Goal: Information Seeking & Learning: Learn about a topic

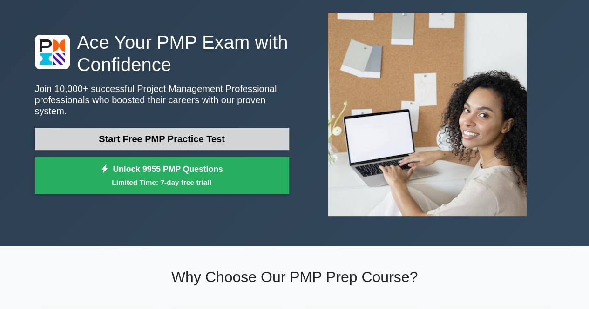
click at [195, 136] on link "Start Free PMP Practice Test" at bounding box center [162, 139] width 254 height 22
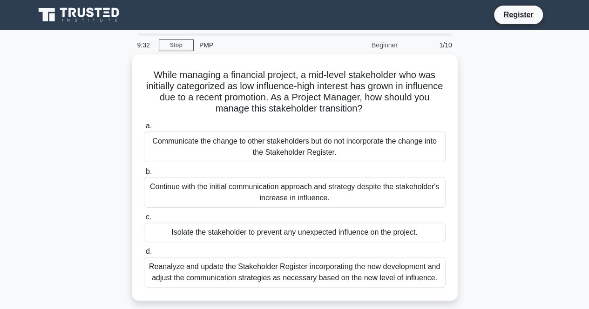
drag, startPoint x: 384, startPoint y: 107, endPoint x: 117, endPoint y: 54, distance: 272.2
click at [117, 54] on div "While managing a financial project, a mid-level stakeholder who was initially c…" at bounding box center [294, 183] width 530 height 258
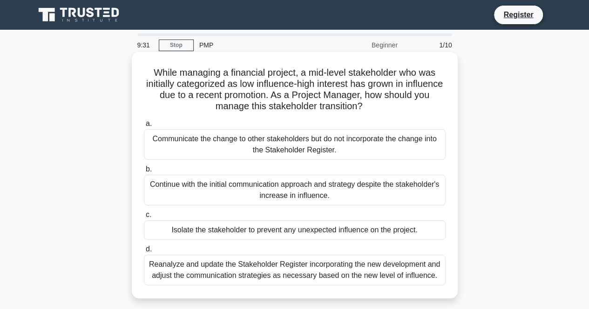
copy h5 "While managing a financial project, a mid-level stakeholder who was initially c…"
click at [201, 275] on div "Reanalyze and update the Stakeholder Register incorporating the new development…" at bounding box center [295, 270] width 302 height 31
click at [144, 253] on input "d. Reanalyze and update the Stakeholder Register incorporating the new developm…" at bounding box center [144, 250] width 0 height 6
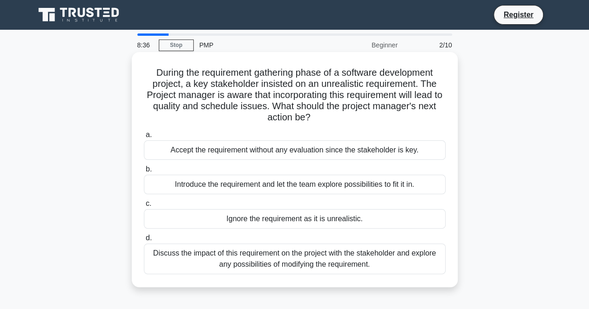
drag, startPoint x: 323, startPoint y: 124, endPoint x: 135, endPoint y: 69, distance: 195.8
click at [135, 69] on div "During the requirement gathering phase of a software development project, a key…" at bounding box center [294, 170] width 318 height 228
copy h5 "During the requirement gathering phase of a software development project, a key…"
click at [259, 254] on div "Discuss the impact of this requirement on the project with the stakeholder and …" at bounding box center [295, 259] width 302 height 31
click at [144, 242] on input "d. Discuss the impact of this requirement on the project with the stakeholder a…" at bounding box center [144, 238] width 0 height 6
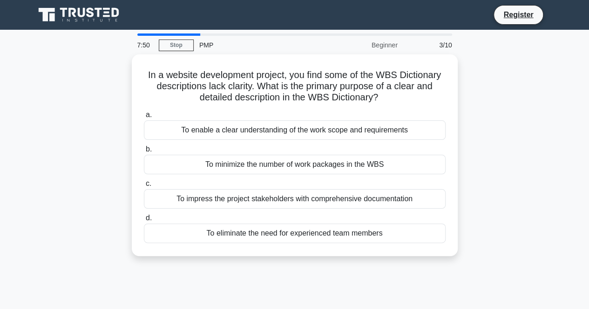
drag, startPoint x: 382, startPoint y: 94, endPoint x: 111, endPoint y: 71, distance: 271.3
click at [111, 71] on div "In a website development project, you find some of the WBS Dictionary descripti…" at bounding box center [294, 160] width 530 height 213
copy h5 "In a website development project, you find some of the WBS Dictionary descripti…"
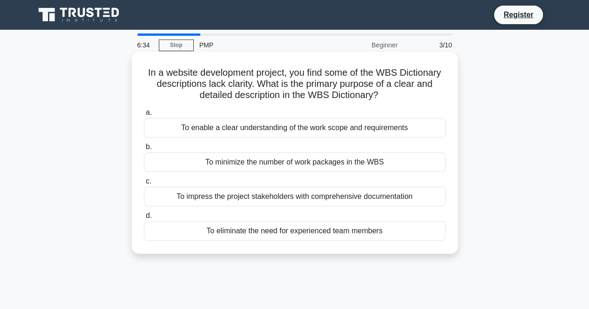
click at [273, 129] on div "To enable a clear understanding of the work scope and requirements" at bounding box center [295, 128] width 302 height 20
click at [144, 116] on input "a. To enable a clear understanding of the work scope and requirements" at bounding box center [144, 113] width 0 height 6
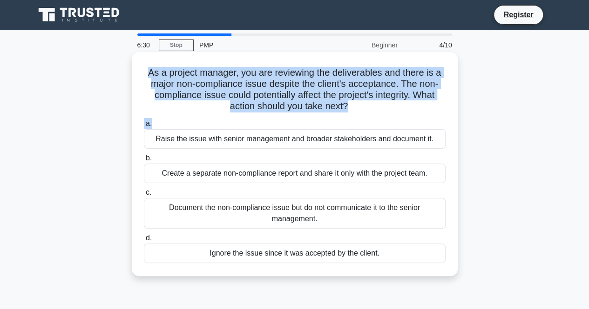
drag, startPoint x: 350, startPoint y: 119, endPoint x: 136, endPoint y: 69, distance: 219.8
click at [136, 69] on div "As a project manager, you are reviewing the deliverables and there is a major n…" at bounding box center [294, 164] width 318 height 217
copy div "As a project manager, you are reviewing the deliverables and there is a major n…"
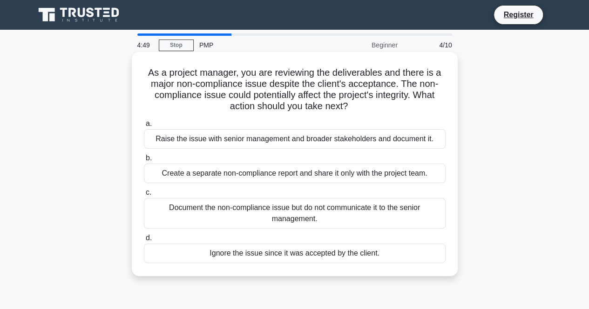
click at [373, 144] on div "Raise the issue with senior management and broader stakeholders and document it." at bounding box center [295, 139] width 302 height 20
click at [144, 127] on input "a. Raise the issue with senior management and broader stakeholders and document…" at bounding box center [144, 124] width 0 height 6
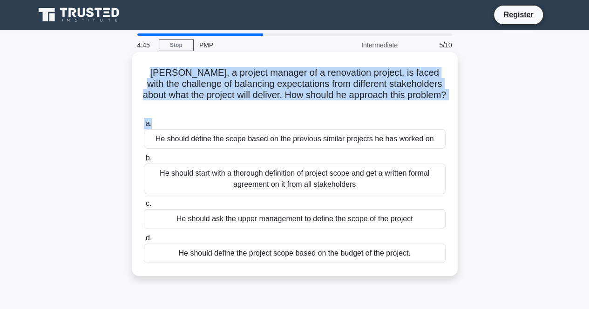
drag, startPoint x: 155, startPoint y: 74, endPoint x: 449, endPoint y: 116, distance: 296.7
click at [450, 115] on div "Arthur, a project manager of a renovation project, is faced with the challenge …" at bounding box center [294, 164] width 318 height 217
copy div "Arthur, a project manager of a renovation project, is faced with the challenge …"
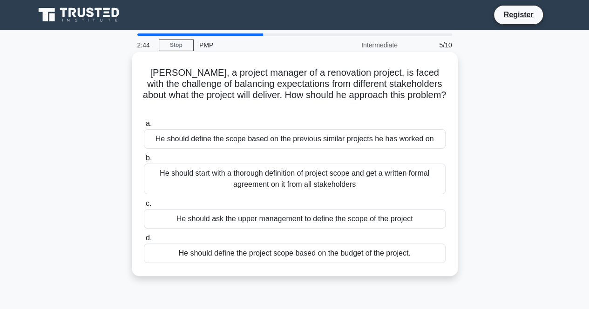
click at [340, 174] on div "He should start with a thorough definition of project scope and get a written f…" at bounding box center [295, 179] width 302 height 31
click at [144, 161] on input "b. He should start with a thorough definition of project scope and get a writte…" at bounding box center [144, 158] width 0 height 6
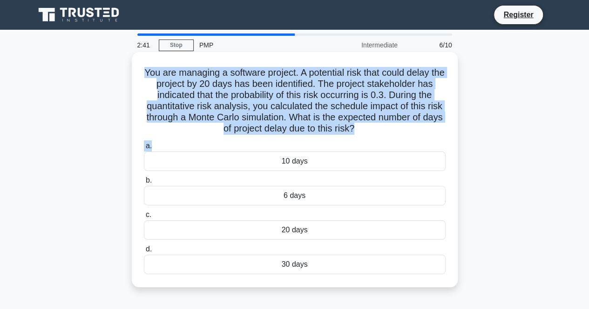
drag, startPoint x: 148, startPoint y: 73, endPoint x: 350, endPoint y: 141, distance: 213.8
click at [350, 141] on div "You are managing a software project. A potential risk that could delay the proj…" at bounding box center [294, 170] width 318 height 228
copy div "You are managing a software project. A potential risk that could delay the proj…"
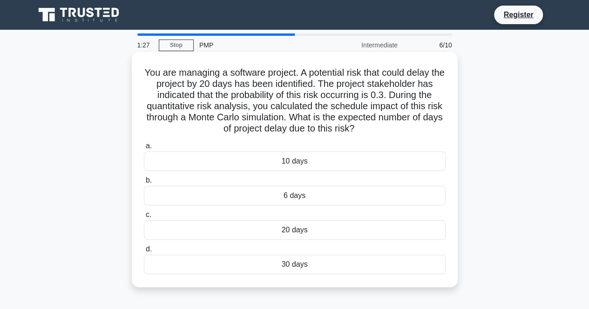
click at [302, 162] on div "10 days" at bounding box center [295, 162] width 302 height 20
click at [144, 149] on input "a. 10 days" at bounding box center [144, 146] width 0 height 6
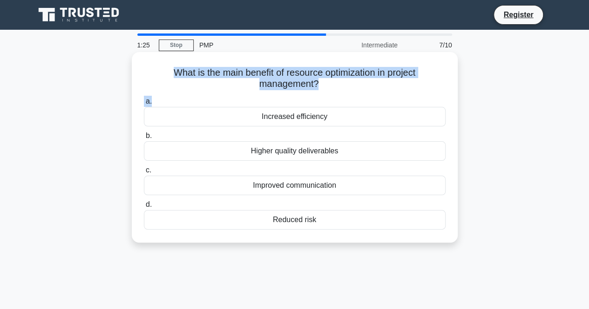
drag, startPoint x: 167, startPoint y: 69, endPoint x: 348, endPoint y: 95, distance: 183.4
click at [348, 95] on div "What is the main benefit of resource optimization in project management? .spinn…" at bounding box center [294, 147] width 318 height 183
copy div "What is the main benefit of resource optimization in project management? .spinn…"
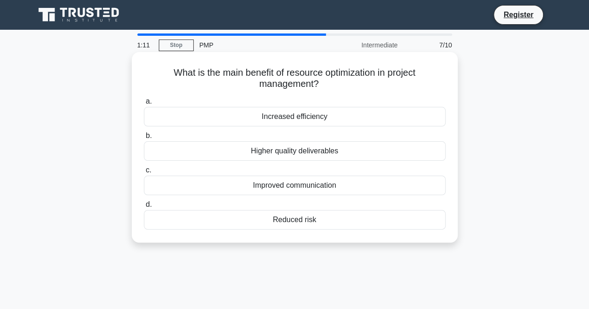
click at [304, 115] on div "Increased efficiency" at bounding box center [295, 117] width 302 height 20
click at [144, 105] on input "a. Increased efficiency" at bounding box center [144, 102] width 0 height 6
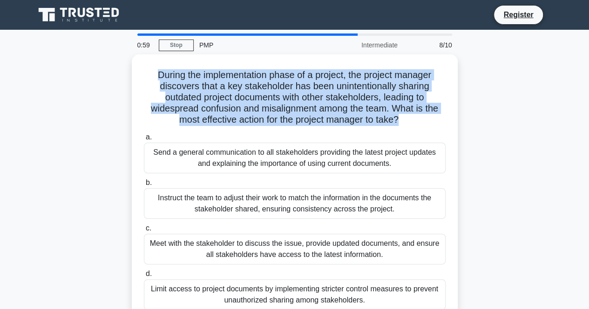
drag, startPoint x: 397, startPoint y: 119, endPoint x: 129, endPoint y: 71, distance: 271.7
click at [129, 71] on div "During the implementation phase of a project, the project manager discovers tha…" at bounding box center [294, 194] width 530 height 280
copy h5 "During the implementation phase of a project, the project manager discovers tha…"
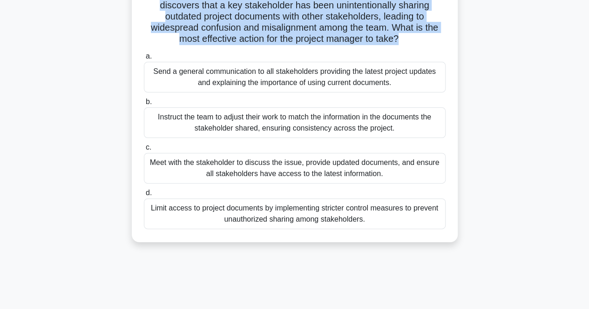
scroll to position [93, 0]
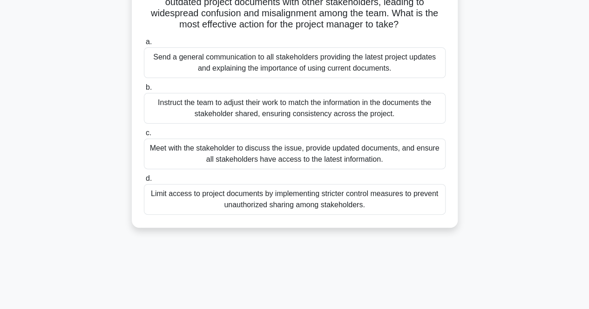
click at [342, 157] on div "Meet with the stakeholder to discuss the issue, provide updated documents, and …" at bounding box center [295, 154] width 302 height 31
click at [144, 136] on input "c. Meet with the stakeholder to discuss the issue, provide updated documents, a…" at bounding box center [144, 133] width 0 height 6
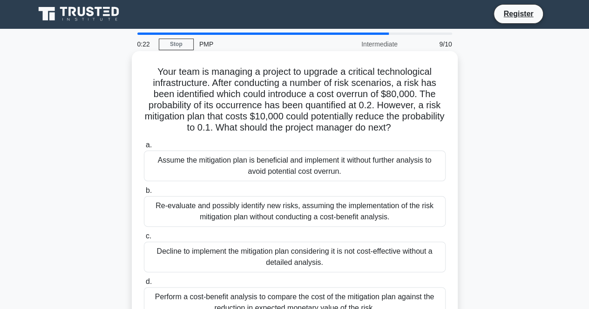
scroll to position [0, 0]
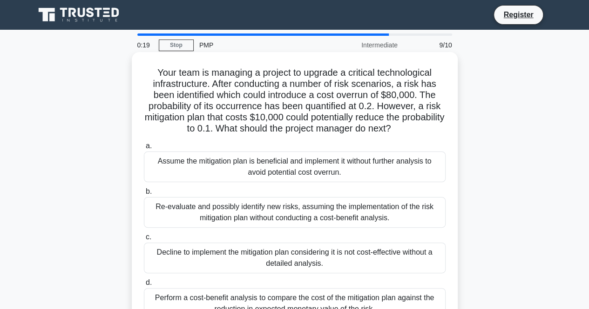
drag, startPoint x: 208, startPoint y: 89, endPoint x: 447, endPoint y: 159, distance: 249.2
click at [447, 159] on div "Your team is managing a project to upgrade a critical technological infrastruct…" at bounding box center [294, 192] width 318 height 273
click at [433, 145] on label "a. Assume the mitigation plan is beneficial and implement it without further an…" at bounding box center [295, 162] width 302 height 42
click at [144, 145] on input "a. Assume the mitigation plan is beneficial and implement it without further an…" at bounding box center [144, 146] width 0 height 6
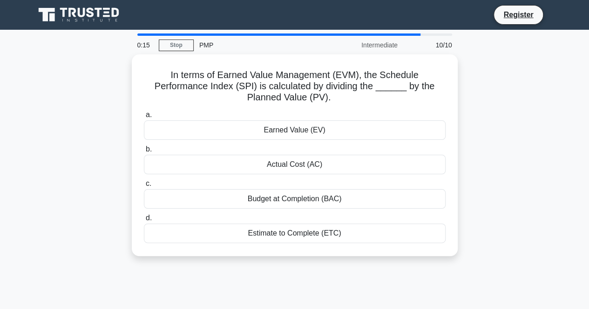
click at [488, 163] on div "In terms of Earned Value Management (EVM), the Schedule Performance Index (SPI)…" at bounding box center [294, 160] width 530 height 213
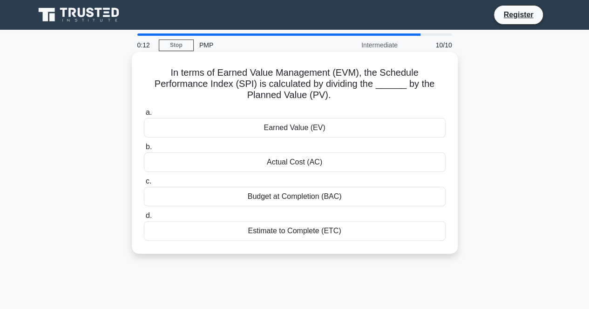
drag, startPoint x: 172, startPoint y: 71, endPoint x: 341, endPoint y: 102, distance: 171.8
click at [341, 101] on h5 "In terms of Earned Value Management (EVM), the Schedule Performance Index (SPI)…" at bounding box center [294, 84] width 303 height 34
copy h5 "n terms of Earned Value Management (EVM), the Schedule Performance Index (SPI) …"
click at [299, 163] on div "Actual Cost (AC)" at bounding box center [295, 163] width 302 height 20
click at [144, 150] on input "b. Actual Cost (AC)" at bounding box center [144, 147] width 0 height 6
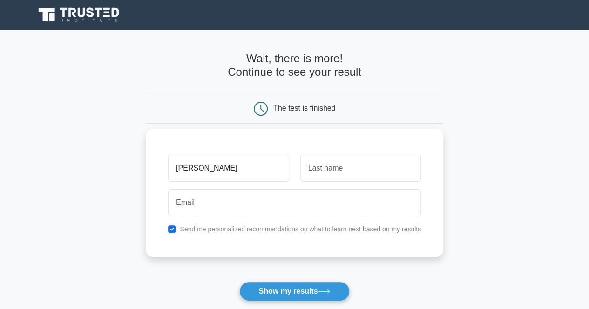
type input "Pamela"
click at [341, 161] on input "text" at bounding box center [360, 168] width 121 height 27
type input "Núñez"
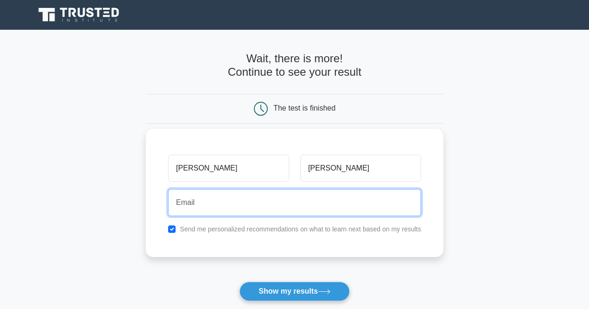
click at [280, 212] on input "email" at bounding box center [294, 202] width 253 height 27
type input "pamnuzp@gmail.com"
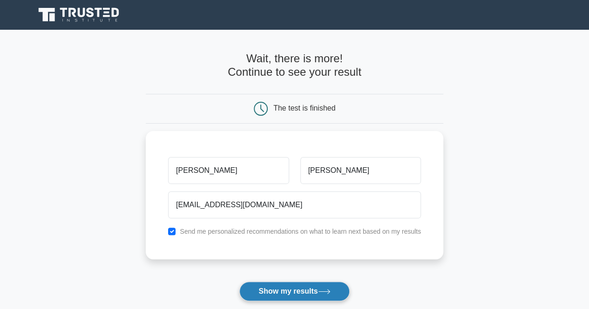
click at [297, 284] on button "Show my results" at bounding box center [294, 292] width 110 height 20
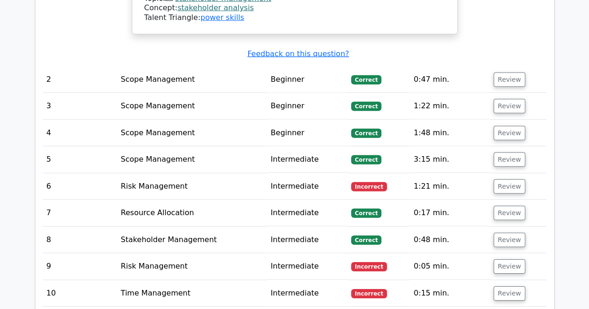
scroll to position [1303, 0]
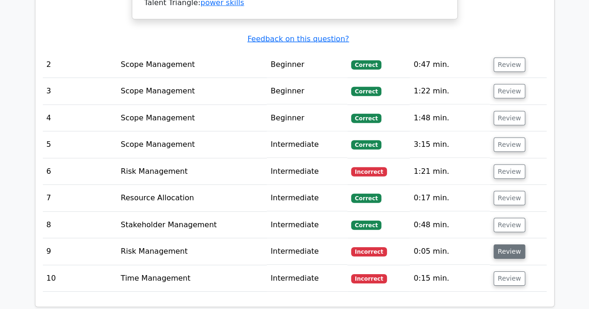
click at [507, 245] on button "Review" at bounding box center [509, 252] width 32 height 14
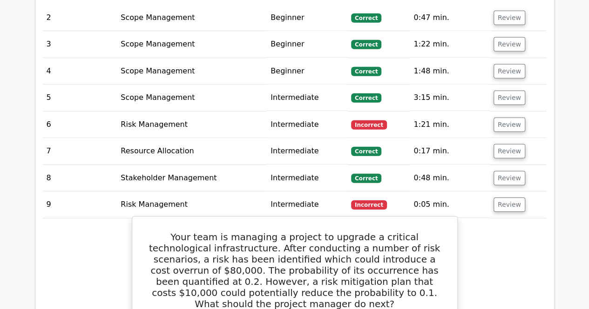
scroll to position [1396, 0]
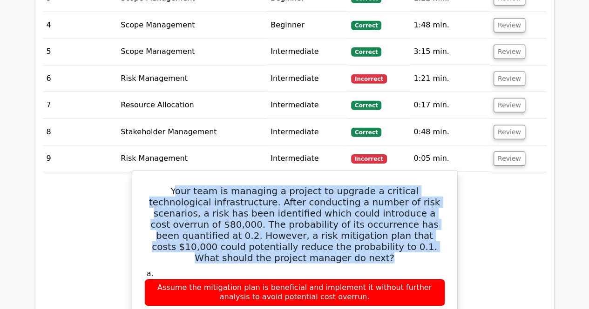
drag, startPoint x: 156, startPoint y: 132, endPoint x: 430, endPoint y: 188, distance: 279.2
click at [430, 188] on h5 "Your team is managing a project to upgrade a critical technological infrastruct…" at bounding box center [294, 225] width 302 height 78
copy h5 "our team is managing a project to upgrade a critical technological infrastructu…"
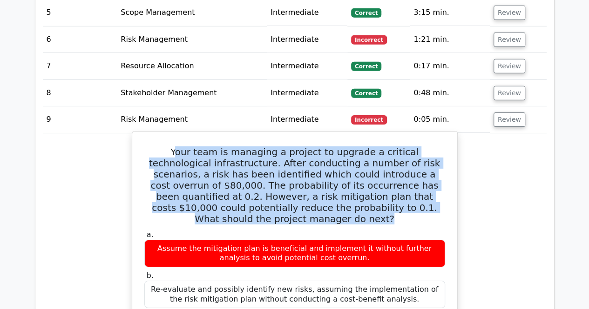
scroll to position [1489, 0]
